Goal: Task Accomplishment & Management: Manage account settings

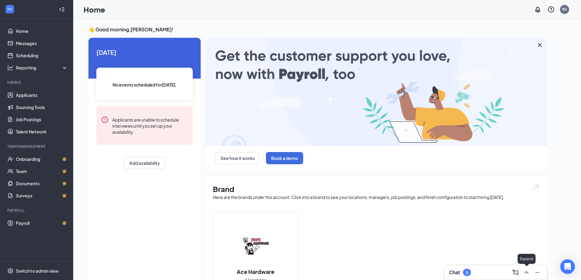
click at [527, 273] on icon "ChevronUp" at bounding box center [526, 272] width 7 height 7
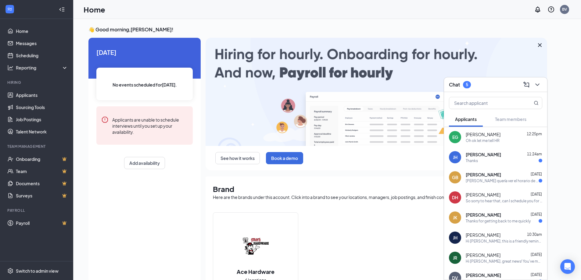
click at [473, 140] on div "Oh ok let me tell HR" at bounding box center [483, 140] width 34 height 5
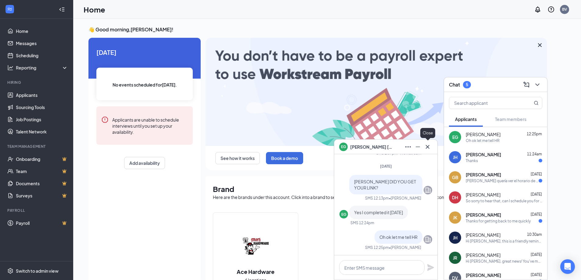
click at [428, 146] on icon "Cross" at bounding box center [427, 146] width 7 height 7
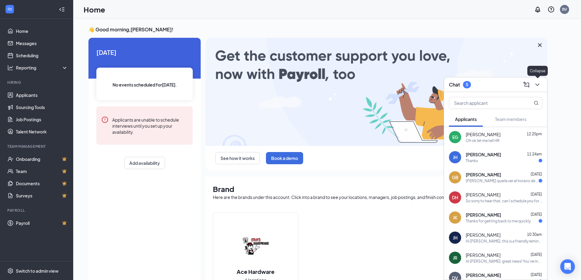
click at [537, 84] on icon "ChevronDown" at bounding box center [537, 84] width 7 height 7
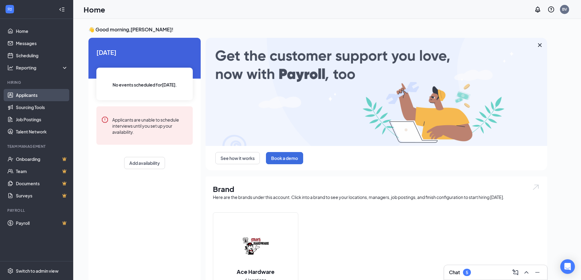
click at [23, 91] on link "Applicants" at bounding box center [42, 95] width 52 height 12
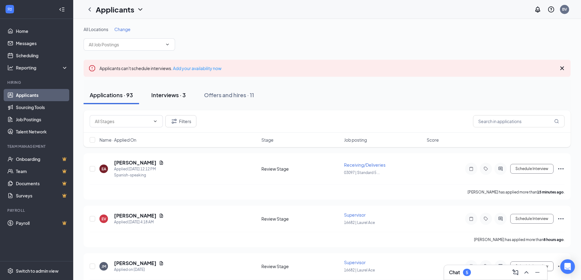
click at [171, 94] on div "Interviews · 3" at bounding box center [168, 95] width 34 height 8
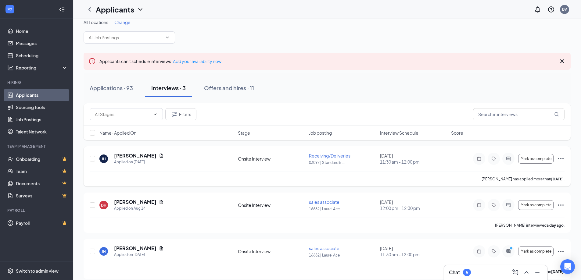
scroll to position [13, 0]
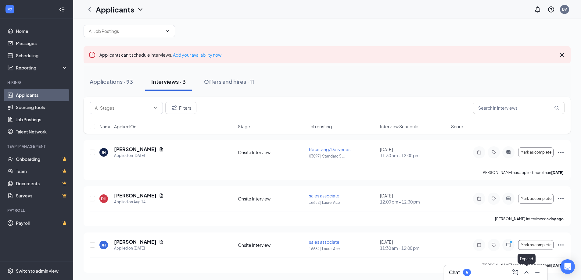
click at [525, 274] on icon "ChevronUp" at bounding box center [526, 272] width 7 height 7
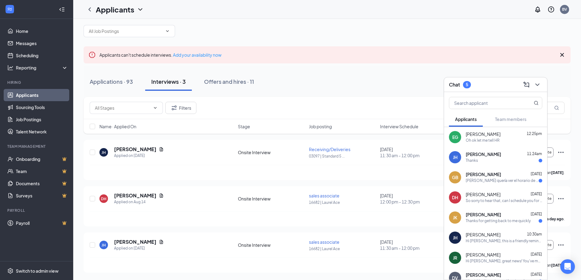
click at [489, 141] on div "Oh ok let me tell HR" at bounding box center [483, 140] width 34 height 5
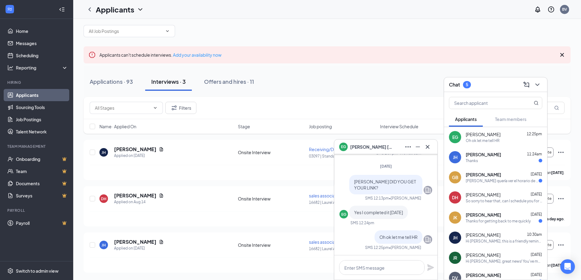
click at [363, 147] on span "[PERSON_NAME]" at bounding box center [371, 147] width 43 height 7
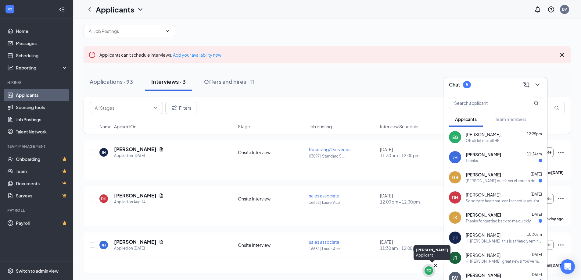
click at [429, 273] on div "EG" at bounding box center [428, 270] width 5 height 5
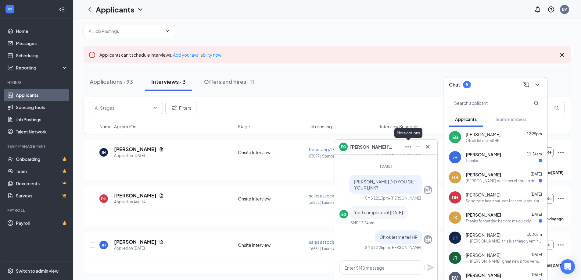
click at [409, 147] on icon "Ellipses" at bounding box center [407, 146] width 7 height 7
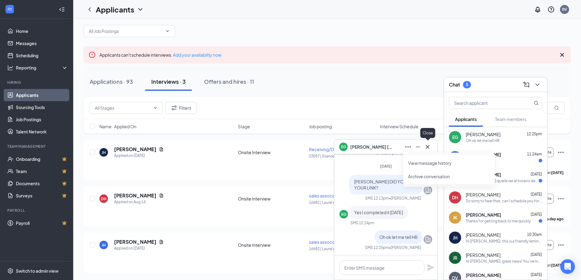
click at [431, 147] on icon "Cross" at bounding box center [427, 146] width 7 height 7
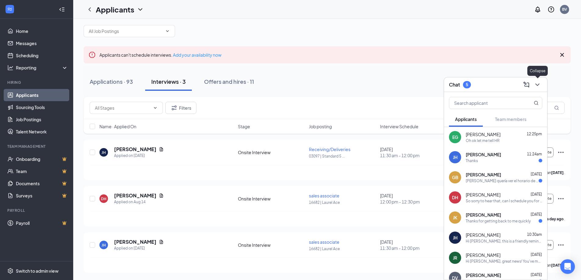
click at [538, 84] on icon "ChevronDown" at bounding box center [537, 85] width 4 height 2
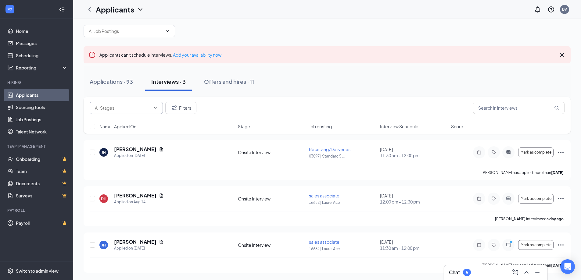
click at [153, 109] on icon "ChevronDown" at bounding box center [155, 108] width 5 height 5
click at [277, 102] on div "Filters" at bounding box center [327, 108] width 475 height 12
click at [172, 31] on span at bounding box center [129, 31] width 91 height 12
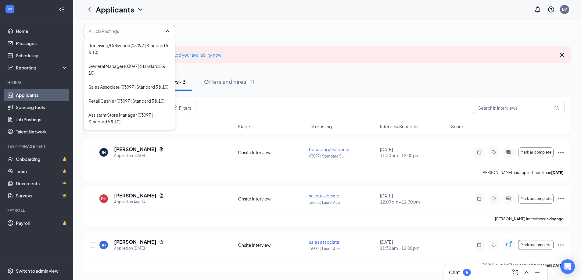
click at [324, 78] on div "Applications · 93 Interviews · 3 Offers and hires · 11" at bounding box center [327, 82] width 487 height 18
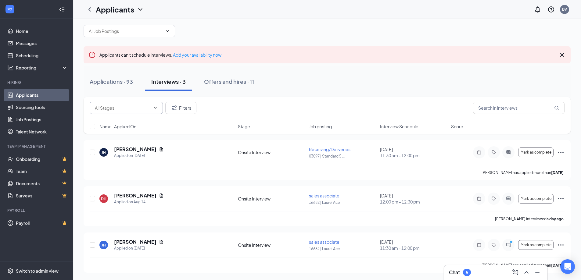
click at [433, 86] on div "Applications · 93 Interviews · 3 Offers and hires · 11" at bounding box center [327, 82] width 487 height 18
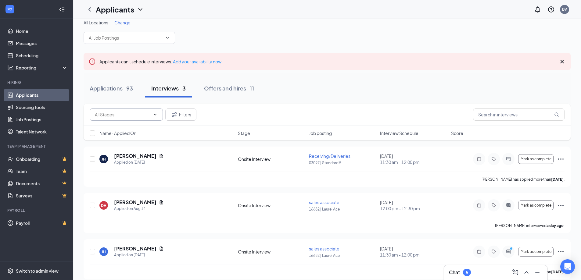
scroll to position [0, 0]
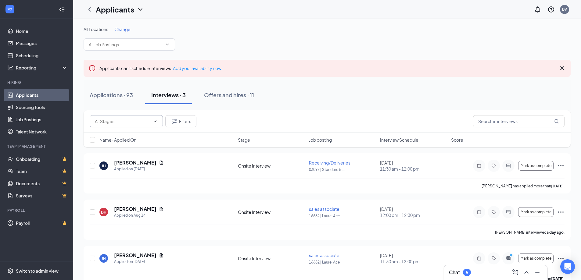
click at [561, 68] on icon "Cross" at bounding box center [561, 68] width 7 height 7
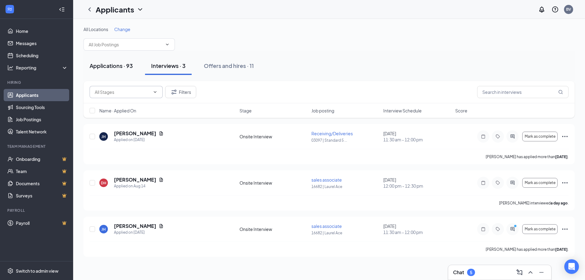
click at [104, 65] on div "Applications · 93" at bounding box center [111, 66] width 43 height 8
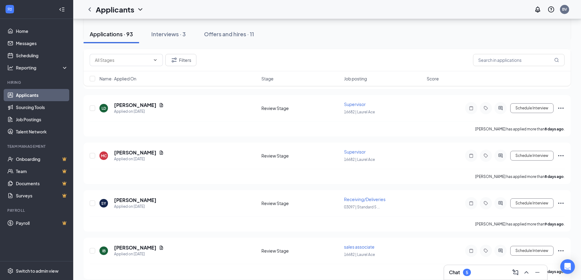
scroll to position [579, 0]
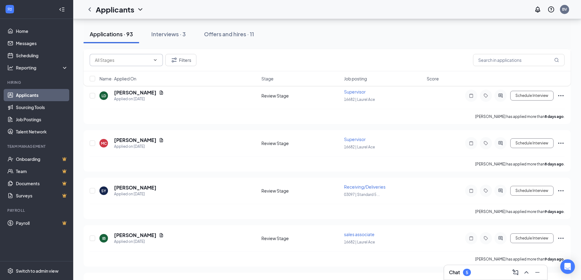
click at [155, 62] on icon "ChevronDown" at bounding box center [155, 60] width 5 height 5
click at [155, 62] on icon "ChevronUp" at bounding box center [155, 60] width 5 height 5
click at [233, 58] on div "Filters" at bounding box center [327, 60] width 475 height 12
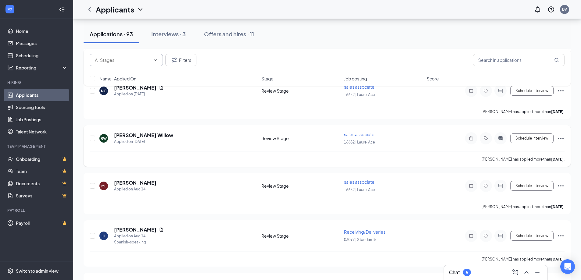
scroll to position [1433, 0]
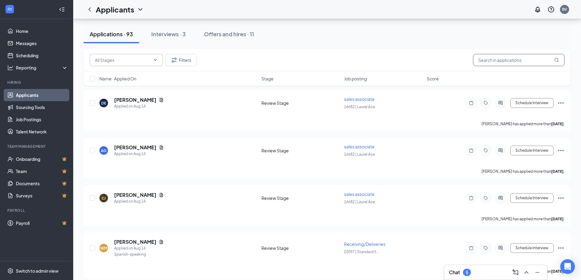
click at [524, 61] on input "text" at bounding box center [518, 60] width 91 height 12
type input "[PERSON_NAME]"
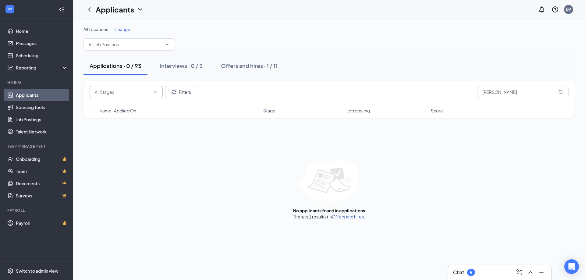
click at [348, 216] on link "Offers and hires" at bounding box center [348, 216] width 32 height 5
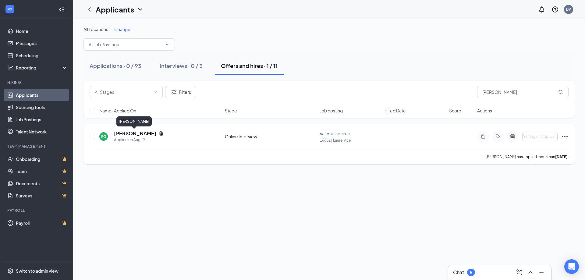
click at [129, 134] on h5 "[PERSON_NAME]" at bounding box center [135, 133] width 42 height 7
